Goal: Task Accomplishment & Management: Manage account settings

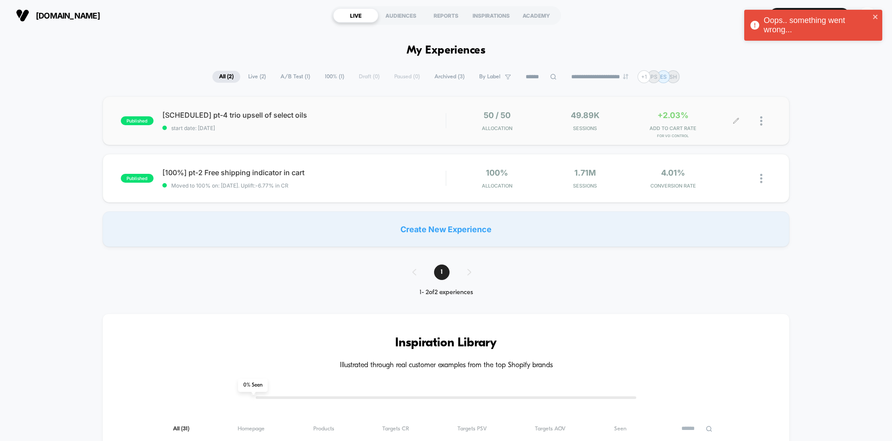
click at [762, 121] on div at bounding box center [765, 121] width 11 height 21
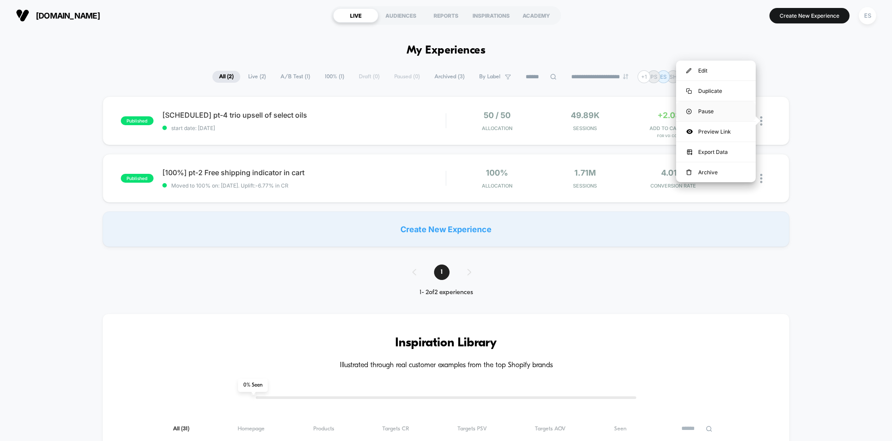
click at [703, 110] on div "Pause" at bounding box center [716, 111] width 80 height 20
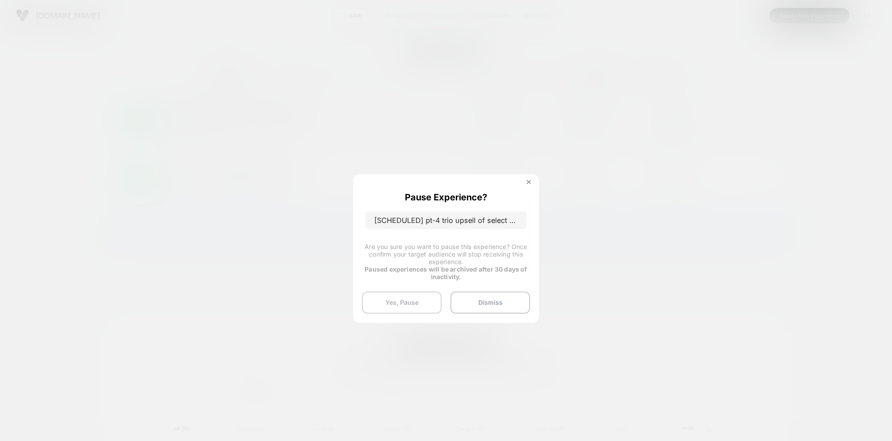
click at [418, 302] on button "Yes, Pause" at bounding box center [402, 302] width 80 height 22
